Goal: Information Seeking & Learning: Learn about a topic

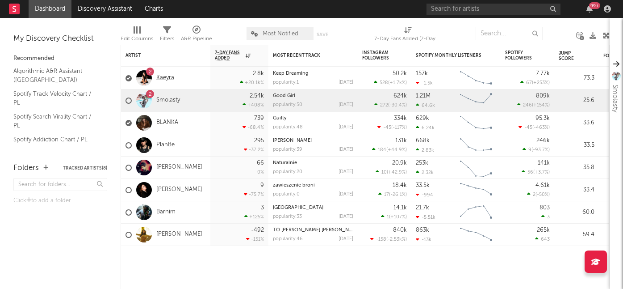
click at [169, 78] on link "Kaeyra" at bounding box center [165, 78] width 18 height 8
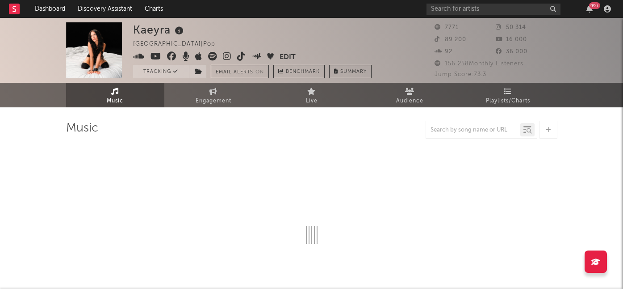
select select "6m"
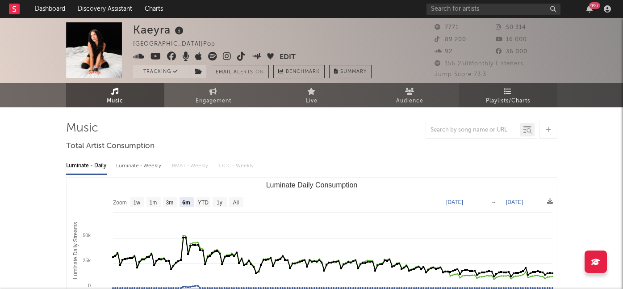
click at [518, 103] on span "Playlists/Charts" at bounding box center [508, 101] width 44 height 11
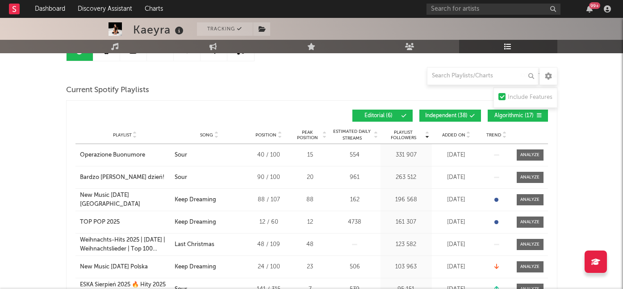
scroll to position [112, 0]
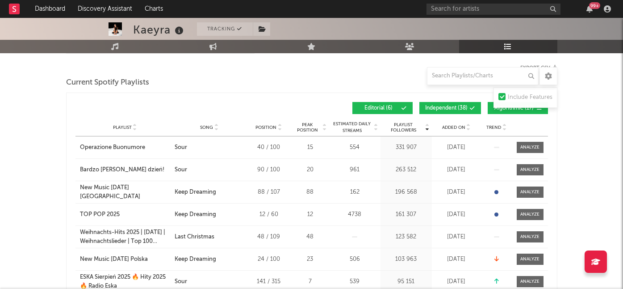
click at [455, 126] on span "Added On" at bounding box center [453, 127] width 23 height 5
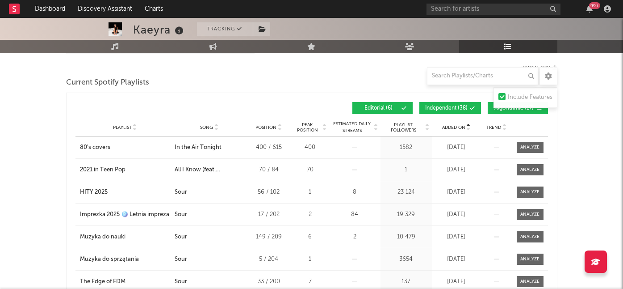
click at [456, 128] on span "Added On" at bounding box center [453, 127] width 23 height 5
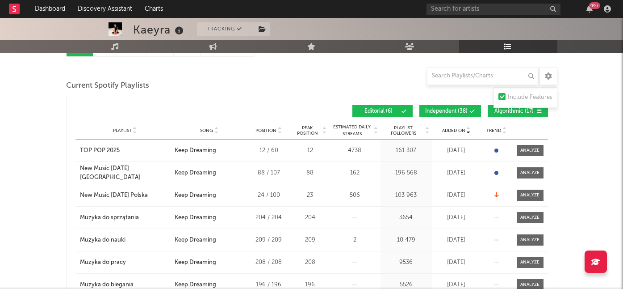
scroll to position [0, 0]
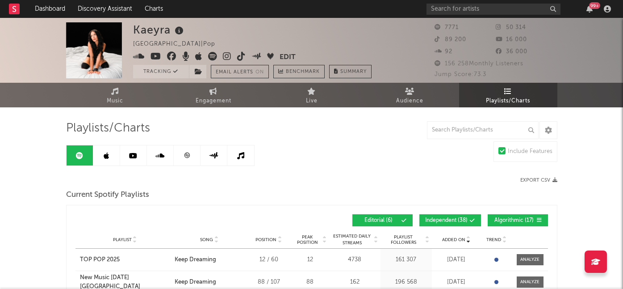
click at [103, 154] on link at bounding box center [106, 155] width 27 height 20
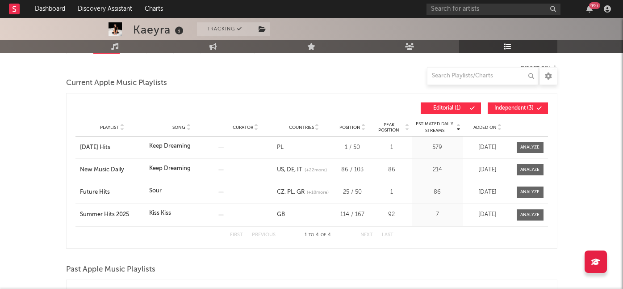
scroll to position [114, 0]
